Goal: Information Seeking & Learning: Learn about a topic

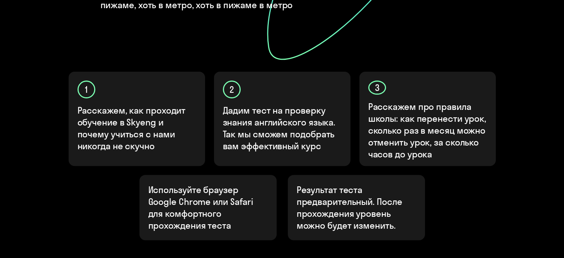
scroll to position [240, 0]
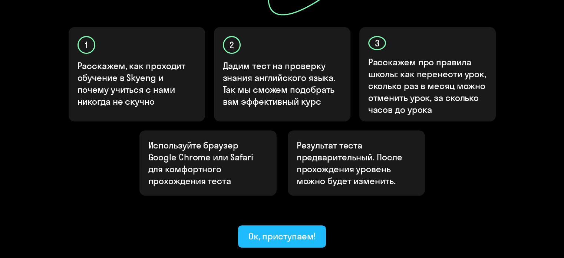
click at [296, 230] on div "Ок, приступаем!" at bounding box center [281, 236] width 67 height 12
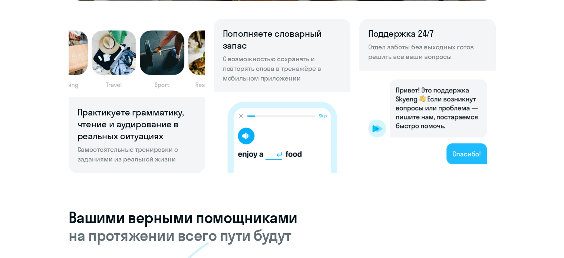
scroll to position [556, 0]
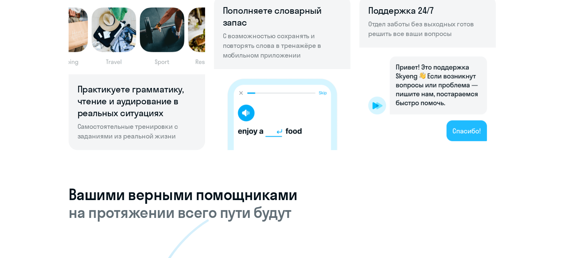
click at [456, 133] on img at bounding box center [427, 98] width 136 height 102
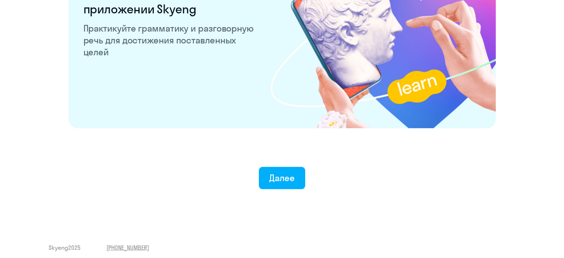
scroll to position [1461, 0]
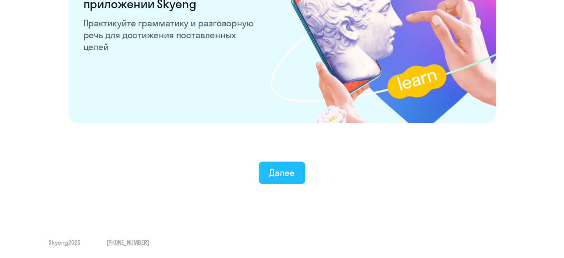
click at [270, 171] on div "Далее" at bounding box center [282, 172] width 26 height 12
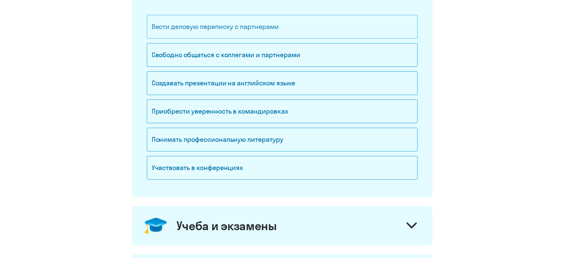
scroll to position [148, 0]
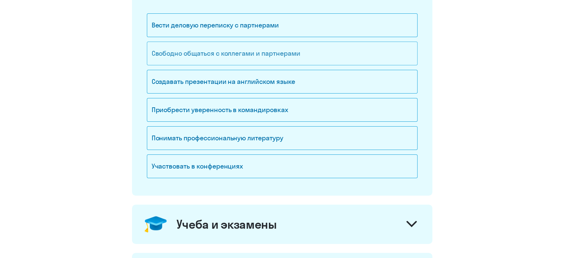
click at [296, 57] on div "Свободно общаться с коллегами и партнерами" at bounding box center [282, 54] width 271 height 24
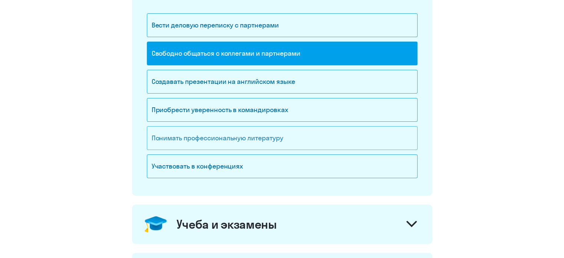
click at [268, 138] on div "Понимать профессиональную литературу" at bounding box center [282, 138] width 271 height 24
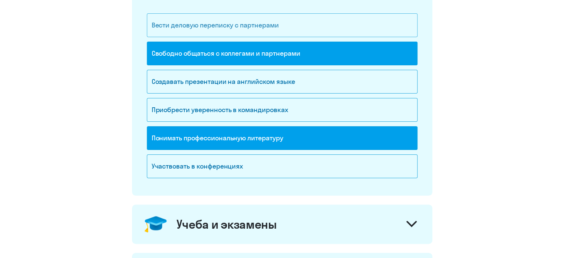
click at [275, 28] on div "Вести деловую переписку с партнерами" at bounding box center [282, 25] width 271 height 24
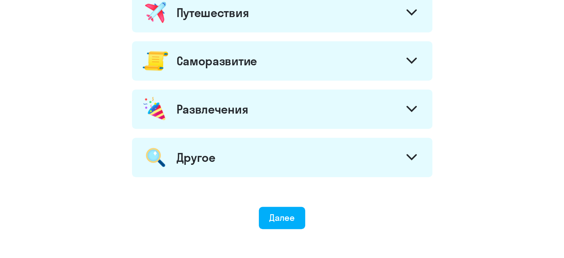
scroll to position [371, 0]
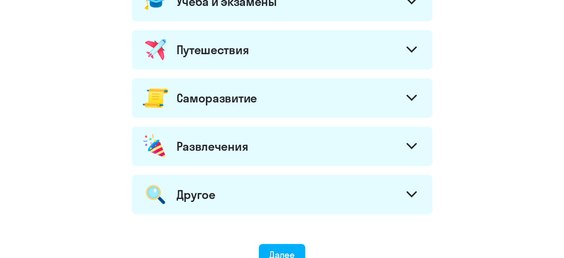
click at [297, 54] on div "Путешествия" at bounding box center [282, 49] width 300 height 39
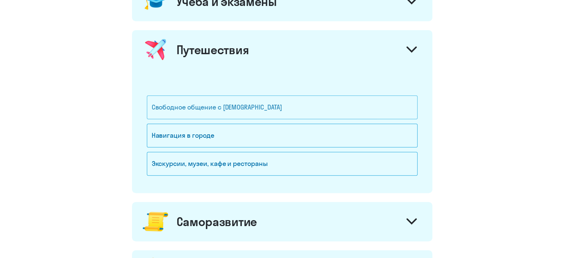
click at [280, 108] on div "Свободное общение с иностранцами" at bounding box center [282, 107] width 271 height 24
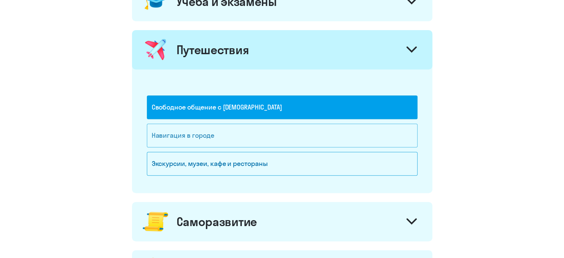
click at [277, 138] on div "Навигация в городе" at bounding box center [282, 135] width 271 height 24
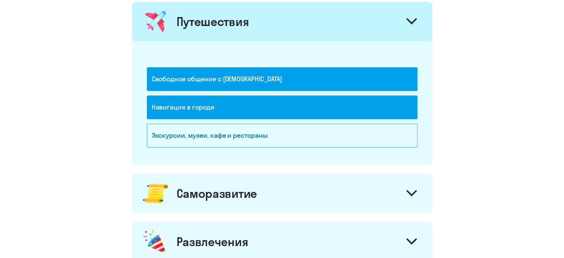
scroll to position [445, 0]
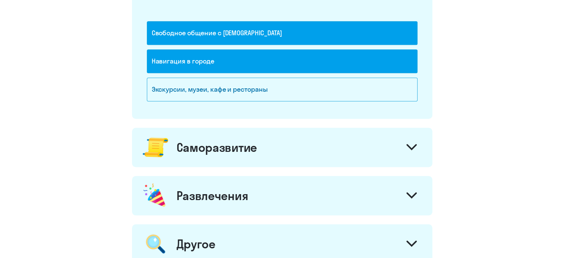
click at [294, 152] on div "Саморазвитие" at bounding box center [282, 147] width 300 height 39
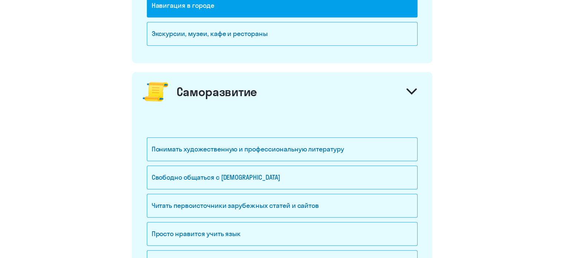
scroll to position [519, 0]
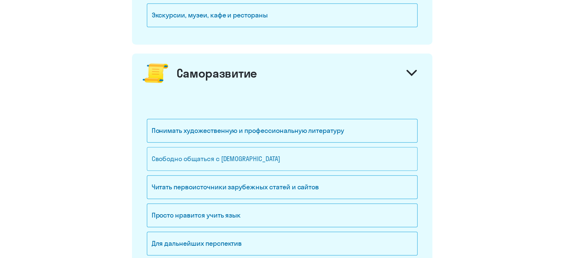
click at [291, 152] on div "Свободно общаться с иностранцами" at bounding box center [282, 159] width 271 height 24
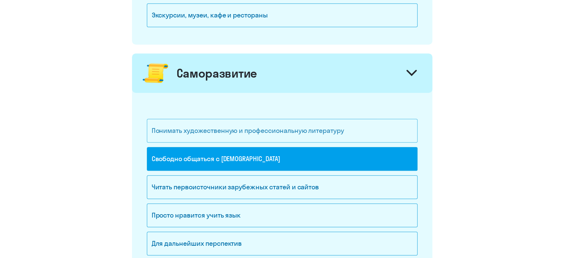
click at [297, 133] on div "Понимать художественную и профессиональную литературу" at bounding box center [282, 131] width 271 height 24
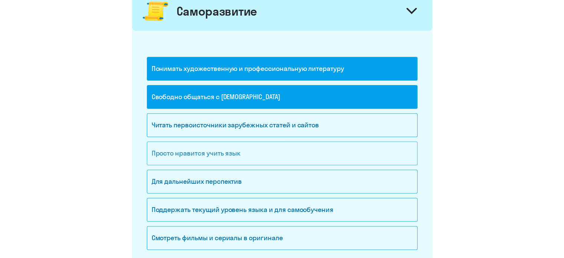
scroll to position [593, 0]
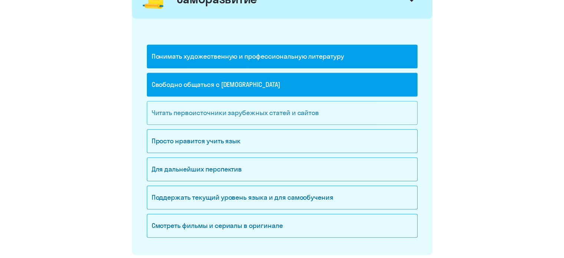
click at [331, 115] on div "Читать первоисточники зарубежных статей и сайтов" at bounding box center [282, 113] width 271 height 24
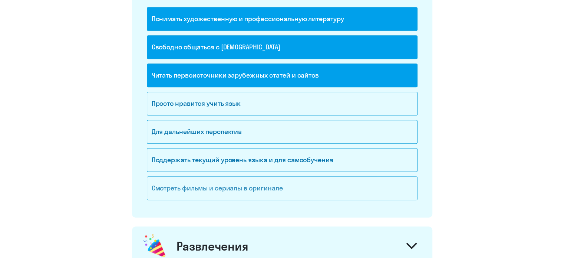
scroll to position [667, 0]
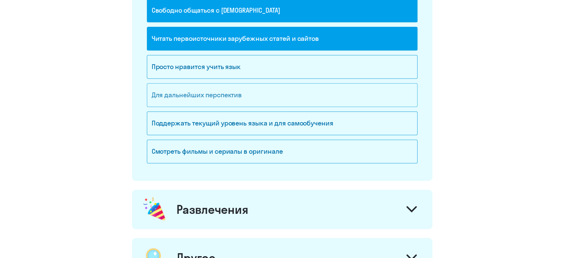
click at [308, 96] on div "Для дальнейших перспектив" at bounding box center [282, 95] width 271 height 24
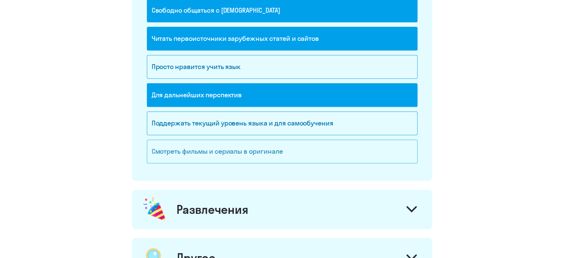
click at [326, 153] on div "Смотреть фильмы и сериалы в оригинале" at bounding box center [282, 151] width 271 height 24
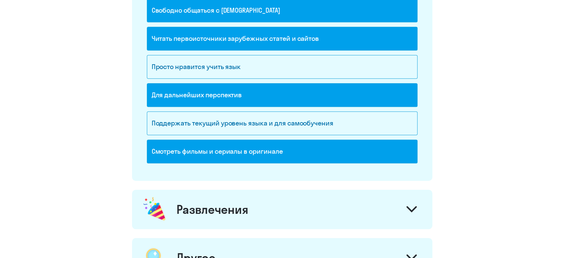
scroll to position [779, 0]
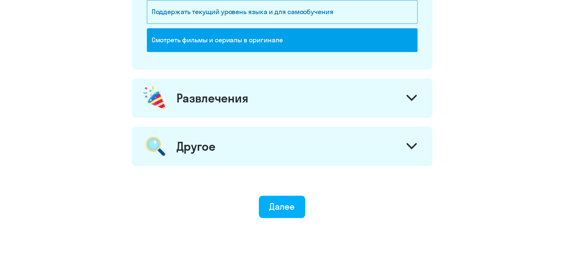
click at [338, 93] on div "Развлечения" at bounding box center [282, 97] width 300 height 39
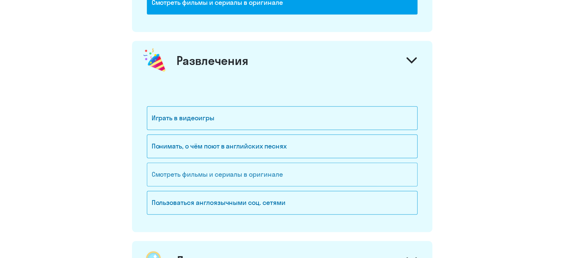
scroll to position [853, 0]
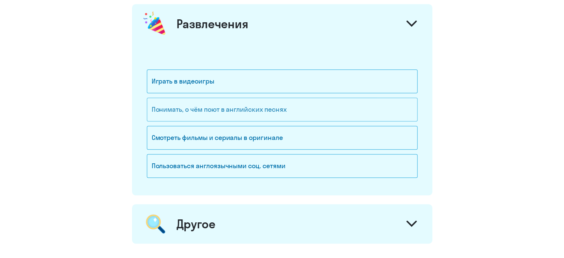
click at [324, 109] on div "Понимать, о чём поют в английских песнях" at bounding box center [282, 110] width 271 height 24
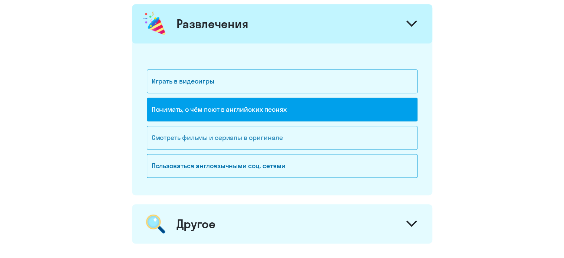
click at [329, 140] on div "Смотреть фильмы и сериалы в оригинале" at bounding box center [282, 138] width 271 height 24
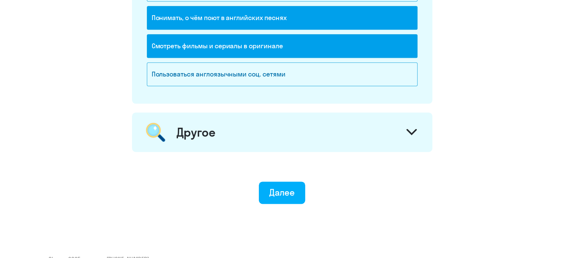
scroll to position [958, 0]
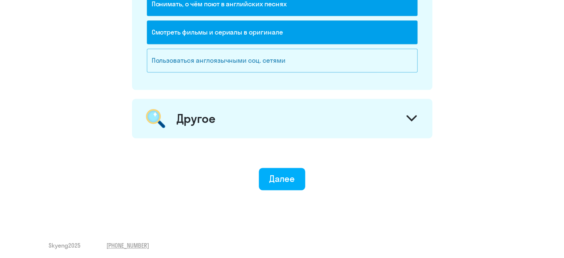
click at [323, 59] on div "Пользоваться англоязычными соц. сетями" at bounding box center [282, 61] width 271 height 24
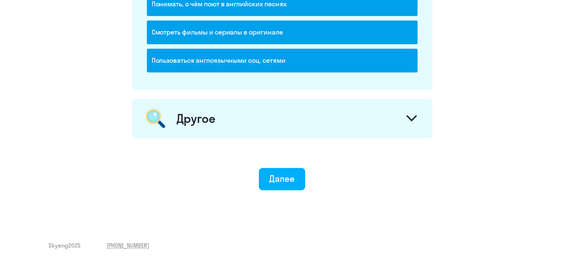
click at [343, 116] on div "Другое" at bounding box center [282, 118] width 300 height 39
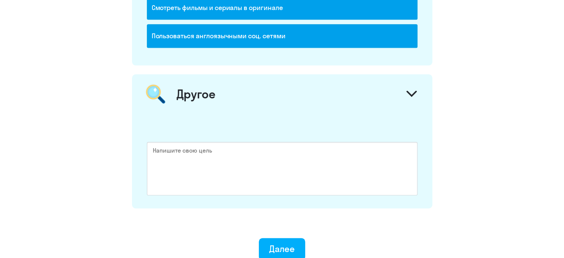
scroll to position [1053, 0]
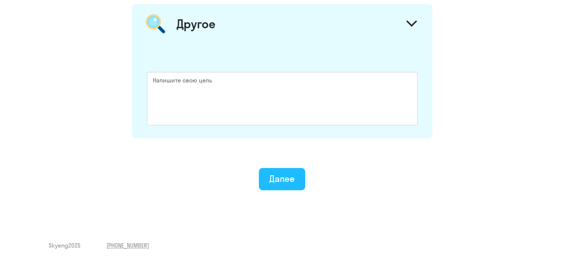
click at [298, 169] on button "Далее" at bounding box center [282, 179] width 46 height 22
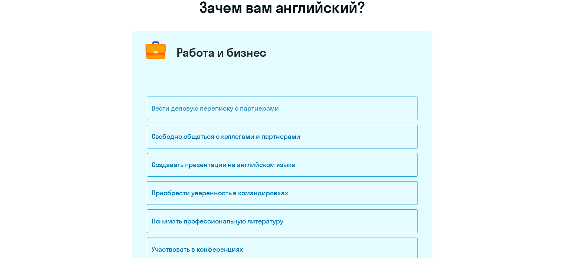
scroll to position [74, 0]
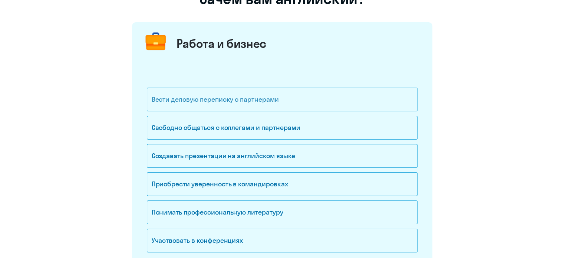
click at [286, 102] on div "Вести деловую переписку с партнерами" at bounding box center [282, 99] width 271 height 24
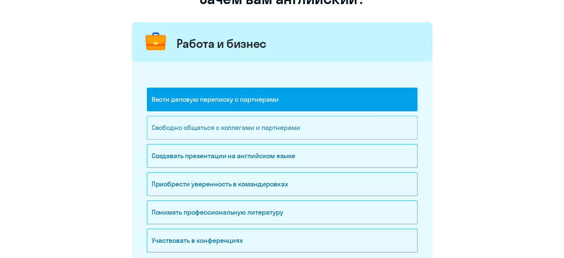
click at [284, 123] on div "Свободно общаться с коллегами и партнерами" at bounding box center [282, 128] width 271 height 24
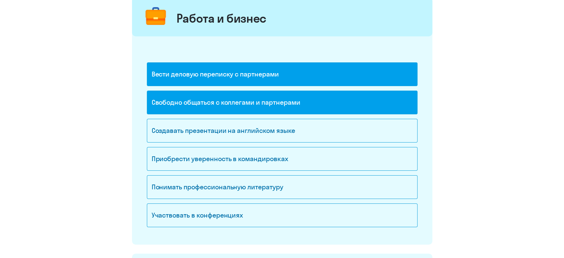
scroll to position [111, 0]
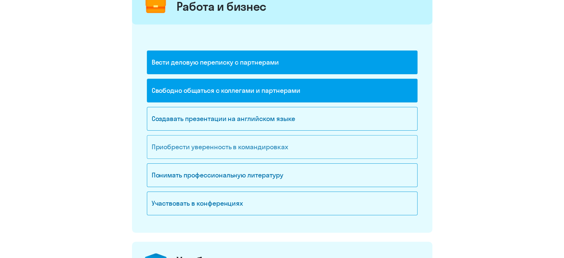
click at [303, 149] on div "Приобрести уверенность в командировках" at bounding box center [282, 147] width 271 height 24
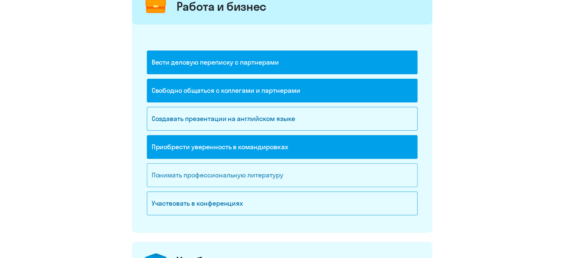
click at [295, 172] on div "Понимать профессиональную литературу" at bounding box center [282, 175] width 271 height 24
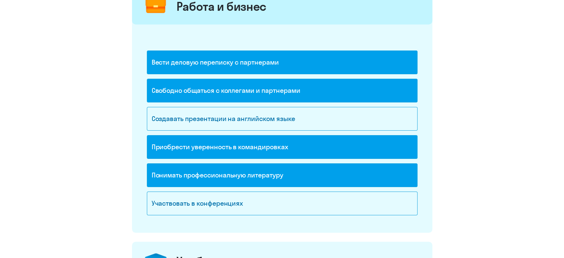
click at [291, 139] on div "Приобрести уверенность в командировках" at bounding box center [282, 147] width 271 height 24
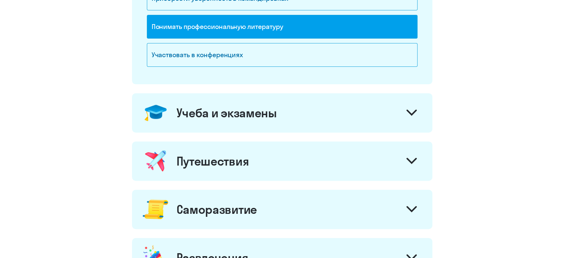
click at [298, 118] on div "Учеба и экзамены" at bounding box center [282, 112] width 300 height 39
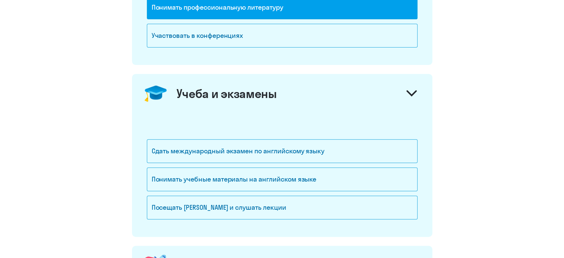
scroll to position [334, 0]
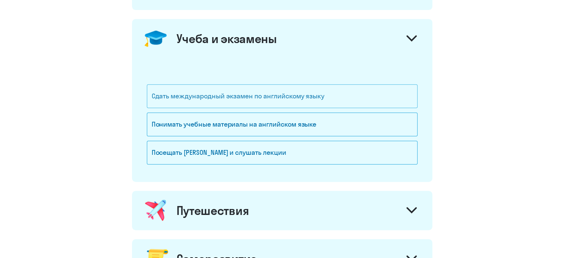
click at [298, 103] on div "Сдать международный экзамен по английскому языку" at bounding box center [282, 96] width 271 height 24
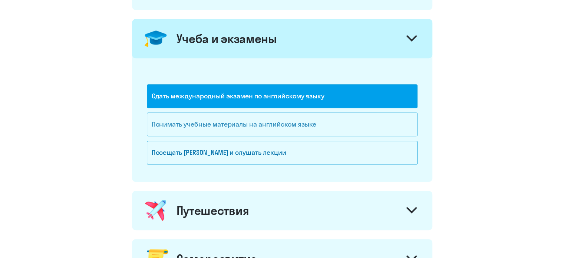
click at [300, 127] on div "Понимать учебные материалы на английском языке" at bounding box center [282, 124] width 271 height 24
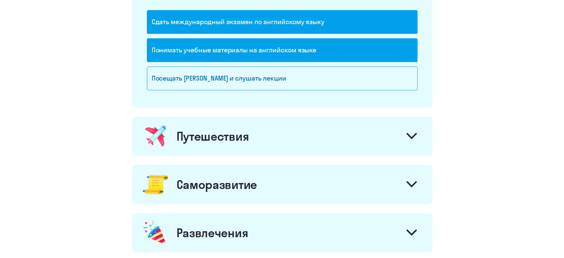
click at [292, 136] on div "Путешествия" at bounding box center [282, 135] width 300 height 39
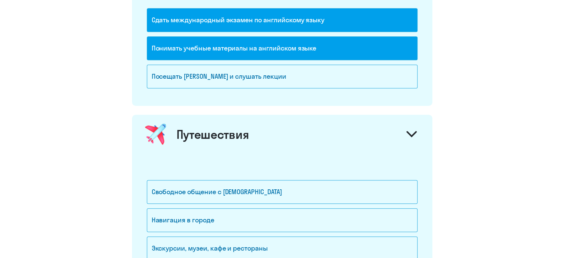
scroll to position [482, 0]
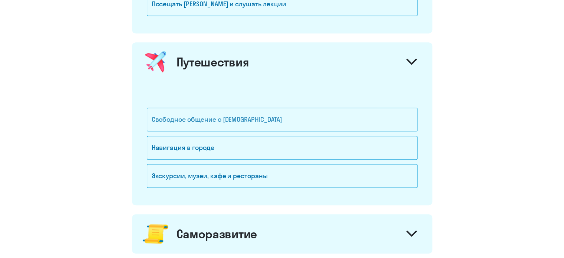
click at [288, 127] on div "Свободное общение с иностранцами" at bounding box center [282, 120] width 271 height 24
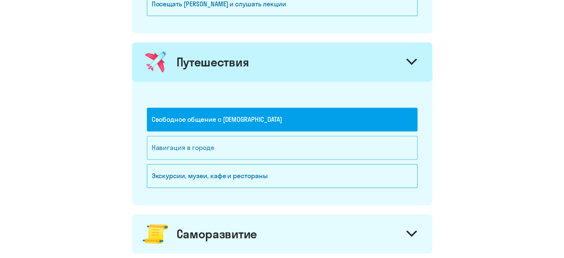
click at [288, 143] on div "Навигация в городе" at bounding box center [282, 148] width 271 height 24
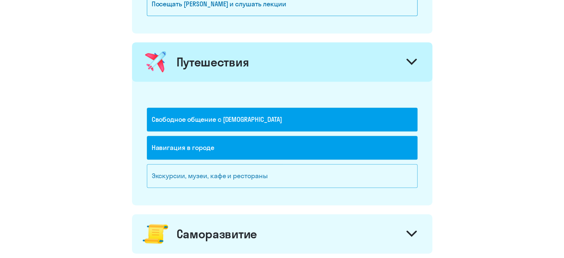
click at [293, 174] on div "Экскурсии, музеи, кафе и рестораны" at bounding box center [282, 176] width 271 height 24
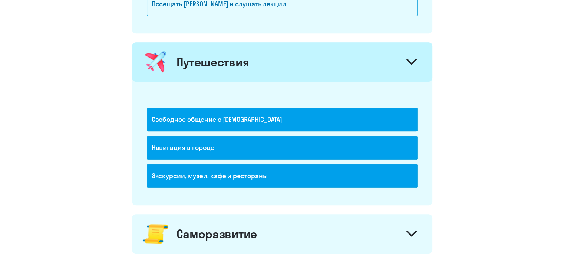
click at [292, 172] on div "Экскурсии, музеи, кафе и рестораны" at bounding box center [282, 176] width 271 height 24
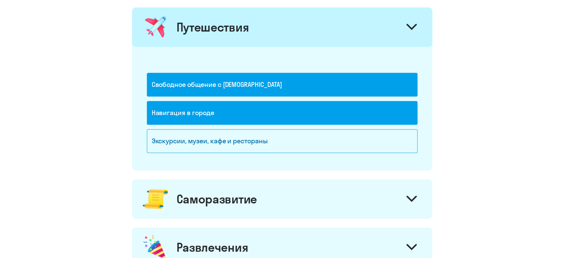
scroll to position [630, 0]
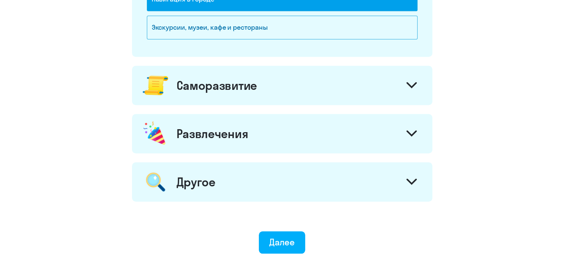
click at [278, 93] on div "Саморазвитие" at bounding box center [282, 85] width 300 height 39
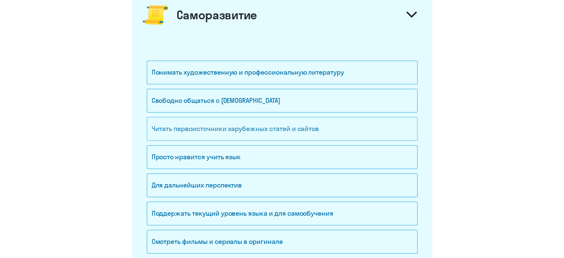
scroll to position [704, 0]
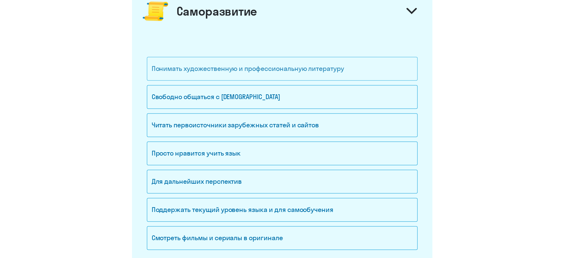
click at [294, 74] on div "Понимать художественную и профессиональную литературу" at bounding box center [282, 69] width 271 height 24
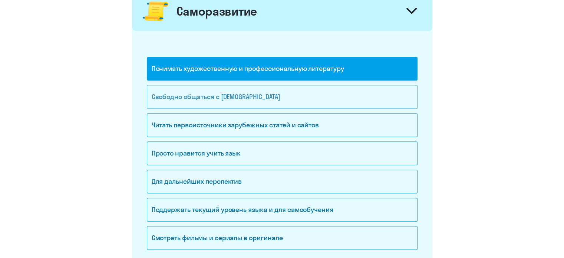
click at [294, 96] on div "Свободно общаться с иностранцами" at bounding box center [282, 97] width 271 height 24
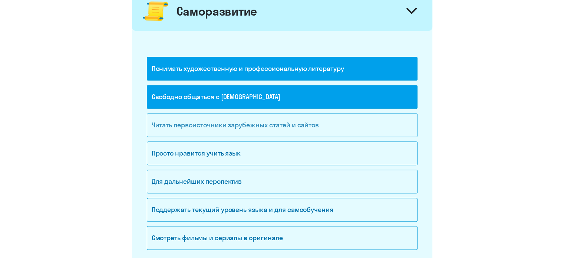
click at [300, 126] on div "Читать первоисточники зарубежных статей и сайтов" at bounding box center [282, 125] width 271 height 24
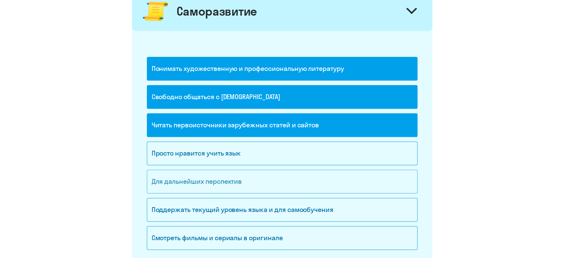
click at [295, 176] on div "Для дальнейших перспектив" at bounding box center [282, 181] width 271 height 24
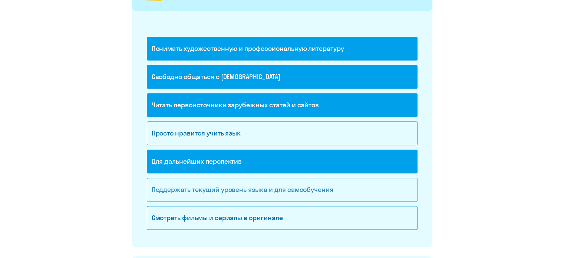
scroll to position [741, 0]
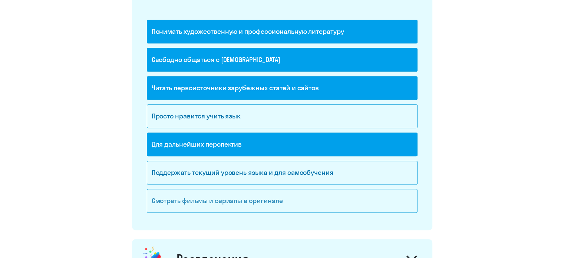
click at [309, 198] on div "Смотреть фильмы и сериалы в оригинале" at bounding box center [282, 201] width 271 height 24
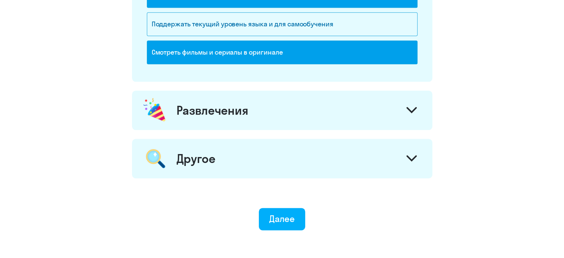
click at [308, 112] on div "Развлечения" at bounding box center [282, 109] width 300 height 39
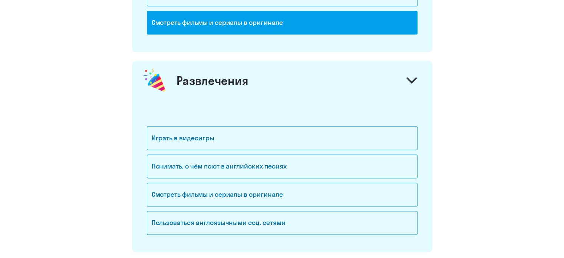
scroll to position [964, 0]
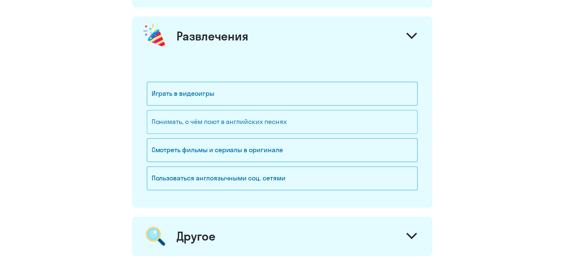
click at [285, 120] on div "Понимать, о чём поют в английских песнях" at bounding box center [282, 122] width 271 height 24
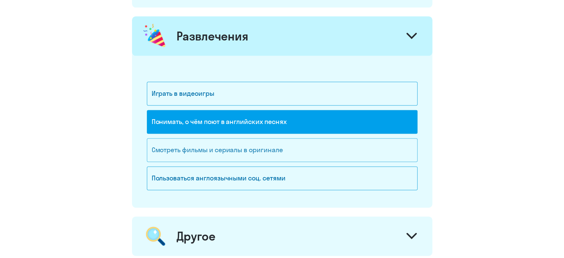
click at [291, 145] on div "Смотреть фильмы и сериалы в оригинале" at bounding box center [282, 150] width 271 height 24
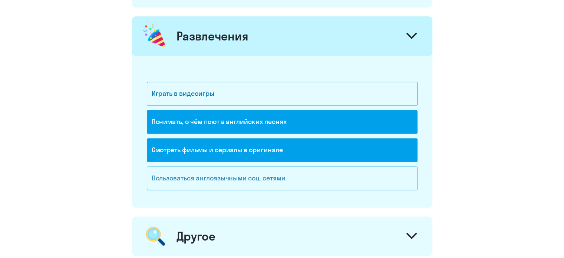
click at [295, 174] on div "Пользоваться англоязычными соц. сетями" at bounding box center [282, 178] width 271 height 24
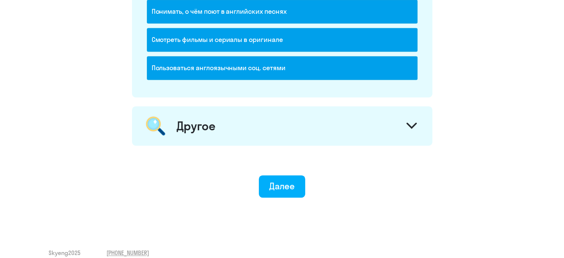
scroll to position [1075, 0]
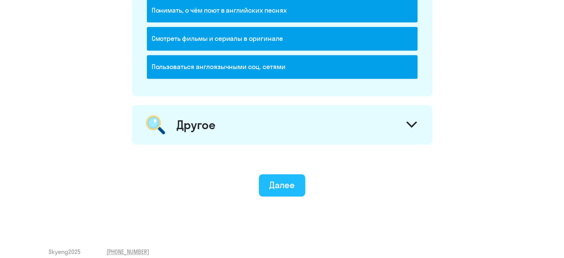
click at [288, 179] on div "Далее" at bounding box center [282, 185] width 26 height 12
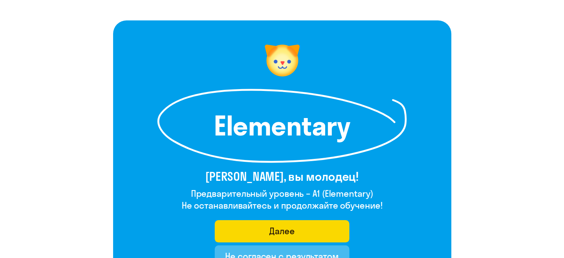
scroll to position [74, 0]
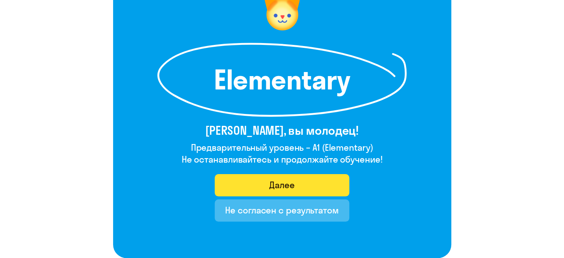
click at [281, 189] on div "Далее" at bounding box center [282, 185] width 26 height 12
